Goal: Task Accomplishment & Management: Complete application form

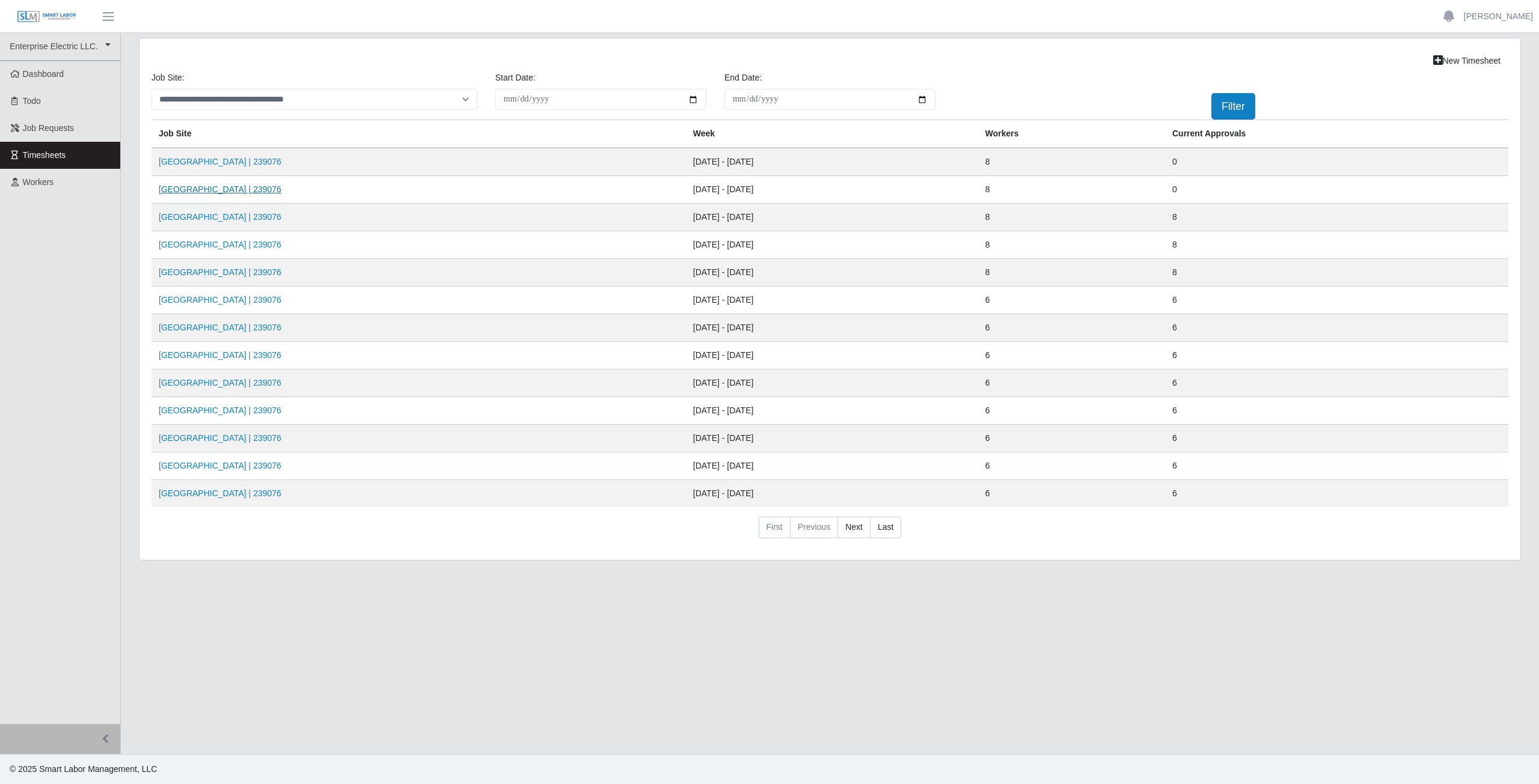
click at [204, 189] on link "[GEOGRAPHIC_DATA] | 239076" at bounding box center [220, 189] width 122 height 10
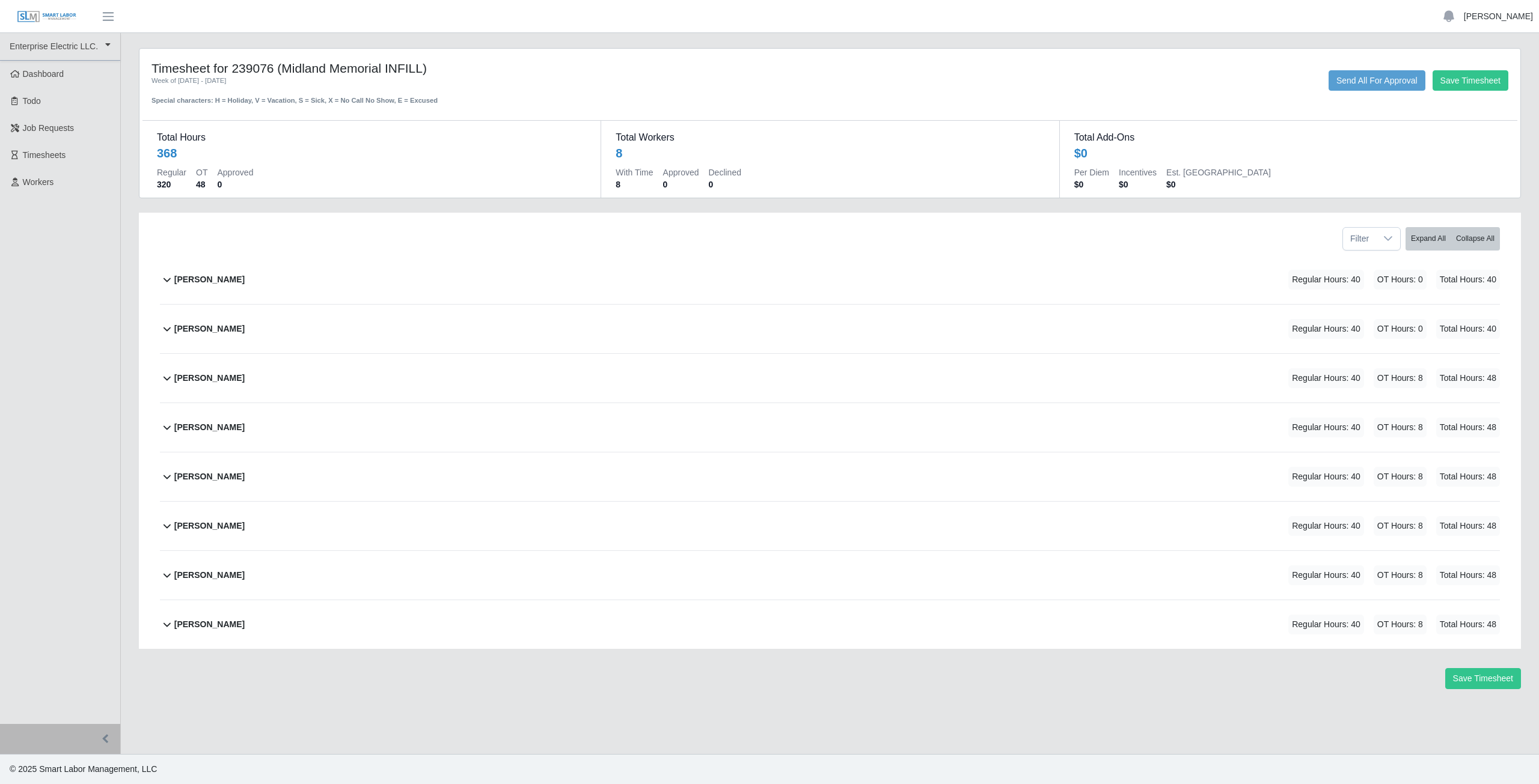
click at [1506, 17] on link "[PERSON_NAME]" at bounding box center [1498, 16] width 69 height 13
click at [1476, 84] on link "Logout" at bounding box center [1484, 83] width 108 height 25
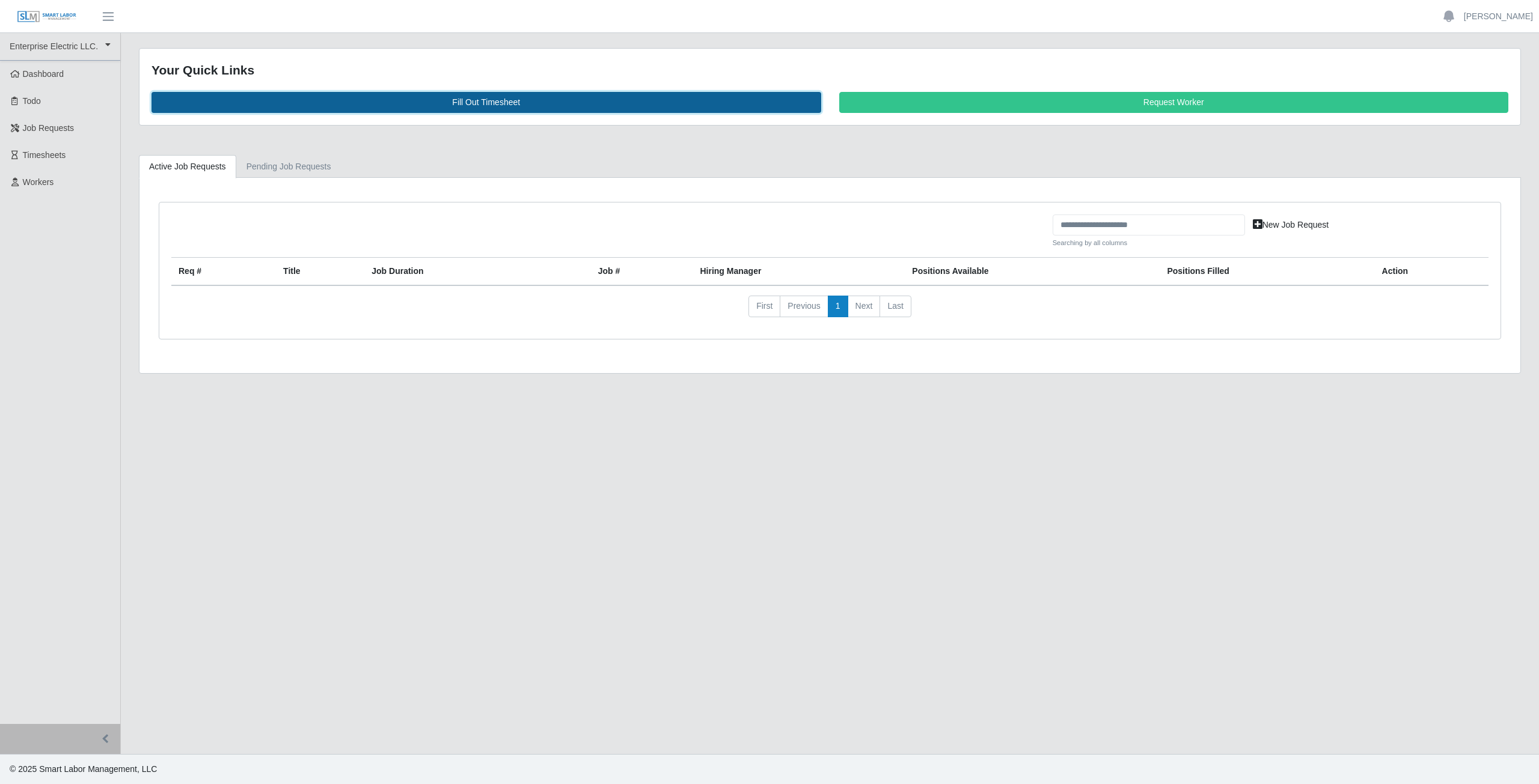
click at [491, 100] on link "Fill Out Timesheet" at bounding box center [486, 102] width 670 height 21
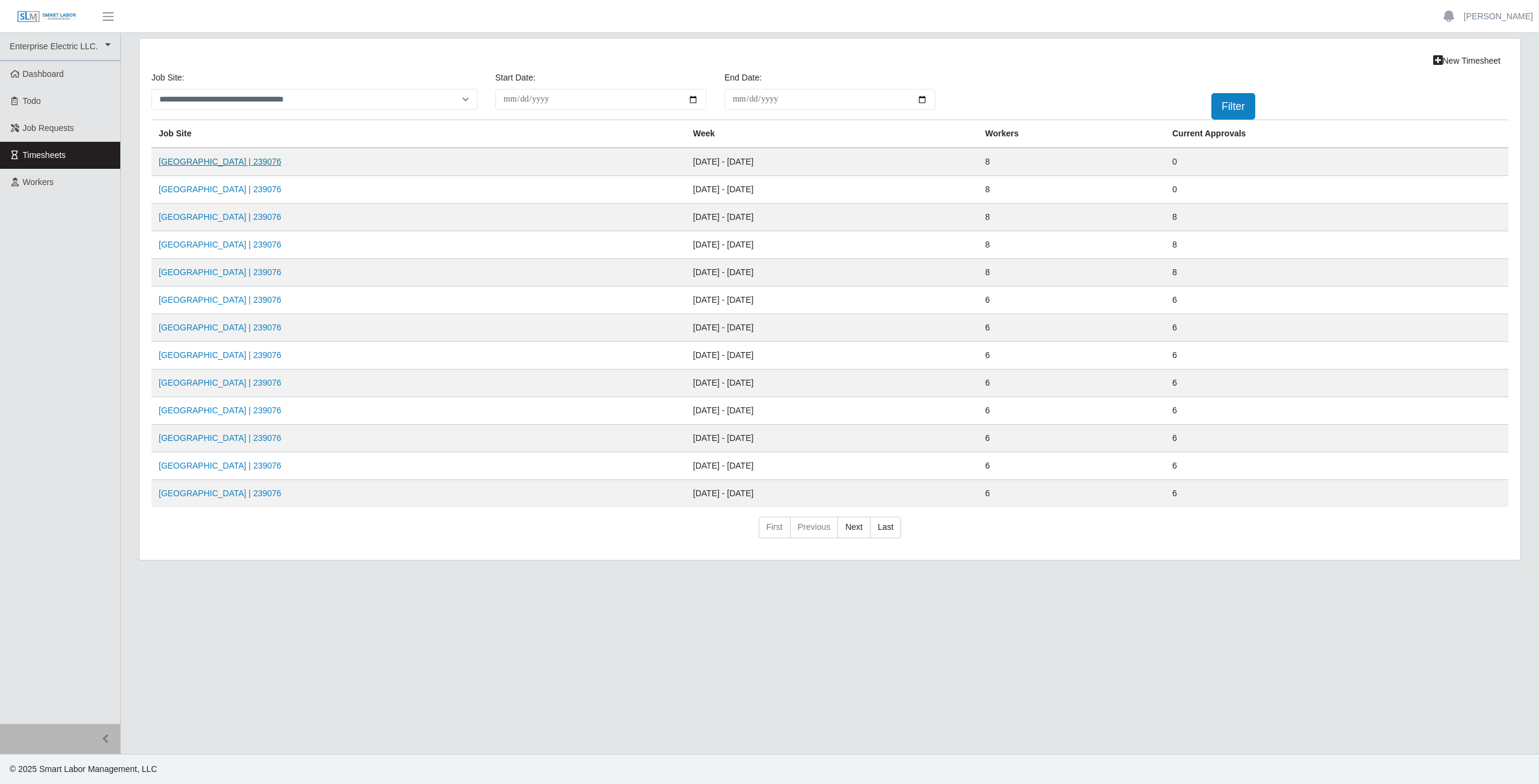
click at [234, 163] on link "[GEOGRAPHIC_DATA] | 239076" at bounding box center [220, 161] width 122 height 10
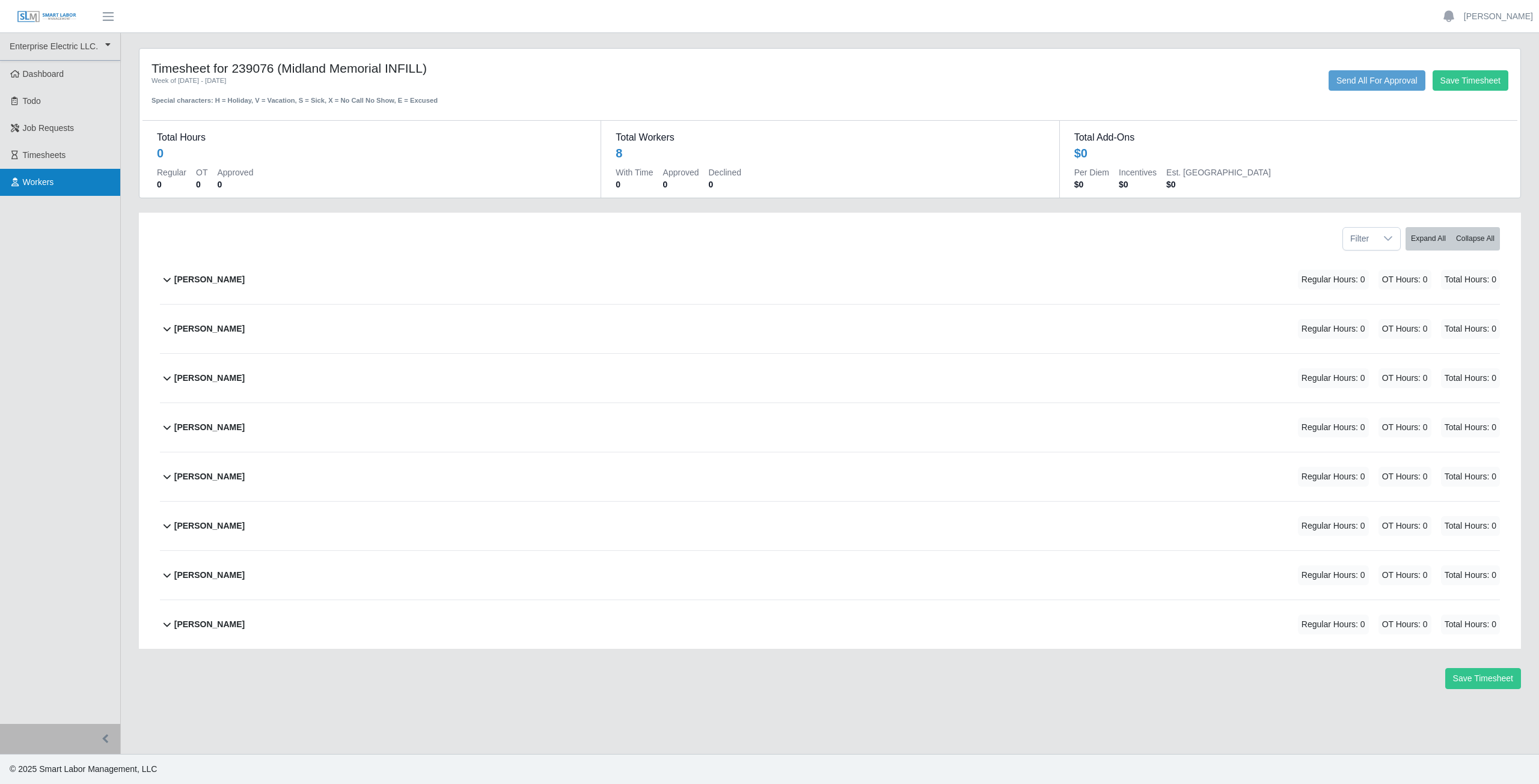
click at [38, 184] on span "Workers" at bounding box center [38, 182] width 31 height 10
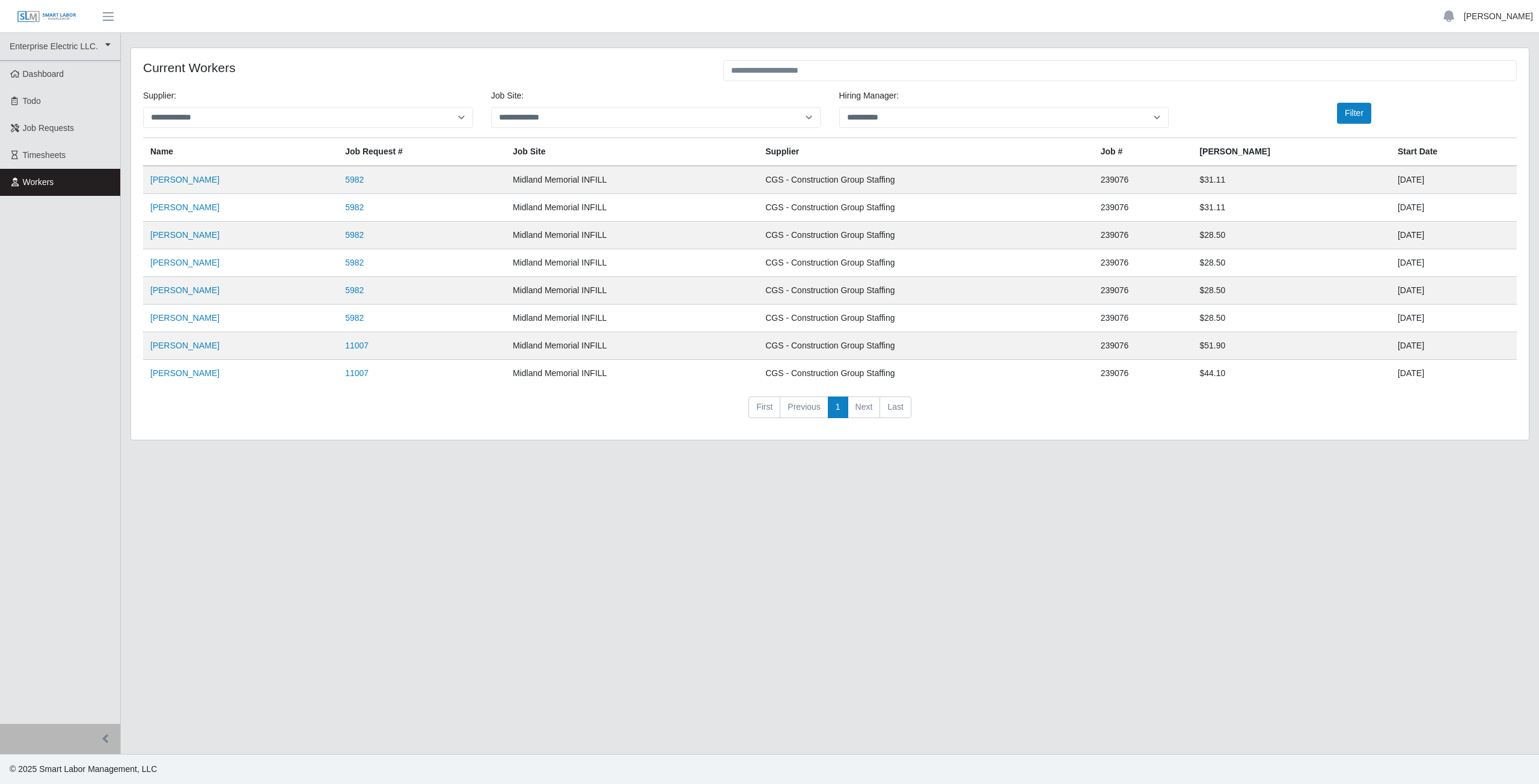
click at [1503, 17] on link "[PERSON_NAME]" at bounding box center [1498, 16] width 69 height 13
click at [1458, 89] on link "Logout" at bounding box center [1484, 83] width 108 height 25
